Goal: Navigation & Orientation: Find specific page/section

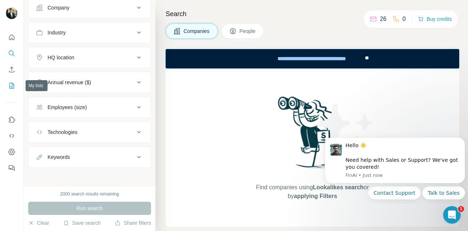
click at [16, 84] on button "My lists" at bounding box center [12, 85] width 12 height 13
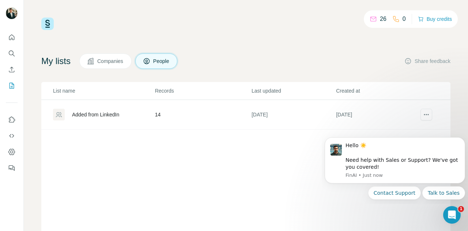
click at [167, 59] on span "People" at bounding box center [161, 60] width 17 height 7
click at [112, 55] on button "Companies" at bounding box center [105, 60] width 52 height 15
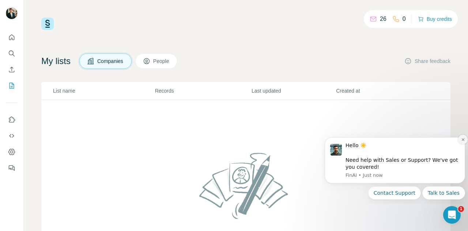
click at [463, 140] on icon "Dismiss notification" at bounding box center [463, 139] width 4 height 4
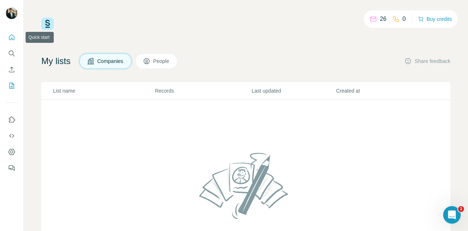
click at [12, 38] on icon "Quick start" at bounding box center [11, 36] width 5 height 5
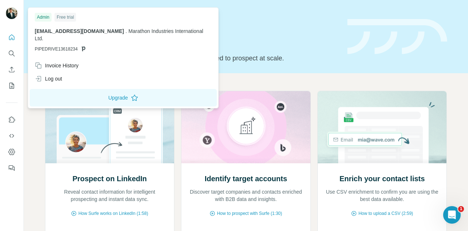
click at [11, 14] on img at bounding box center [12, 13] width 12 height 12
click at [106, 92] on button "Upgrade" at bounding box center [123, 98] width 187 height 18
